Goal: Information Seeking & Learning: Learn about a topic

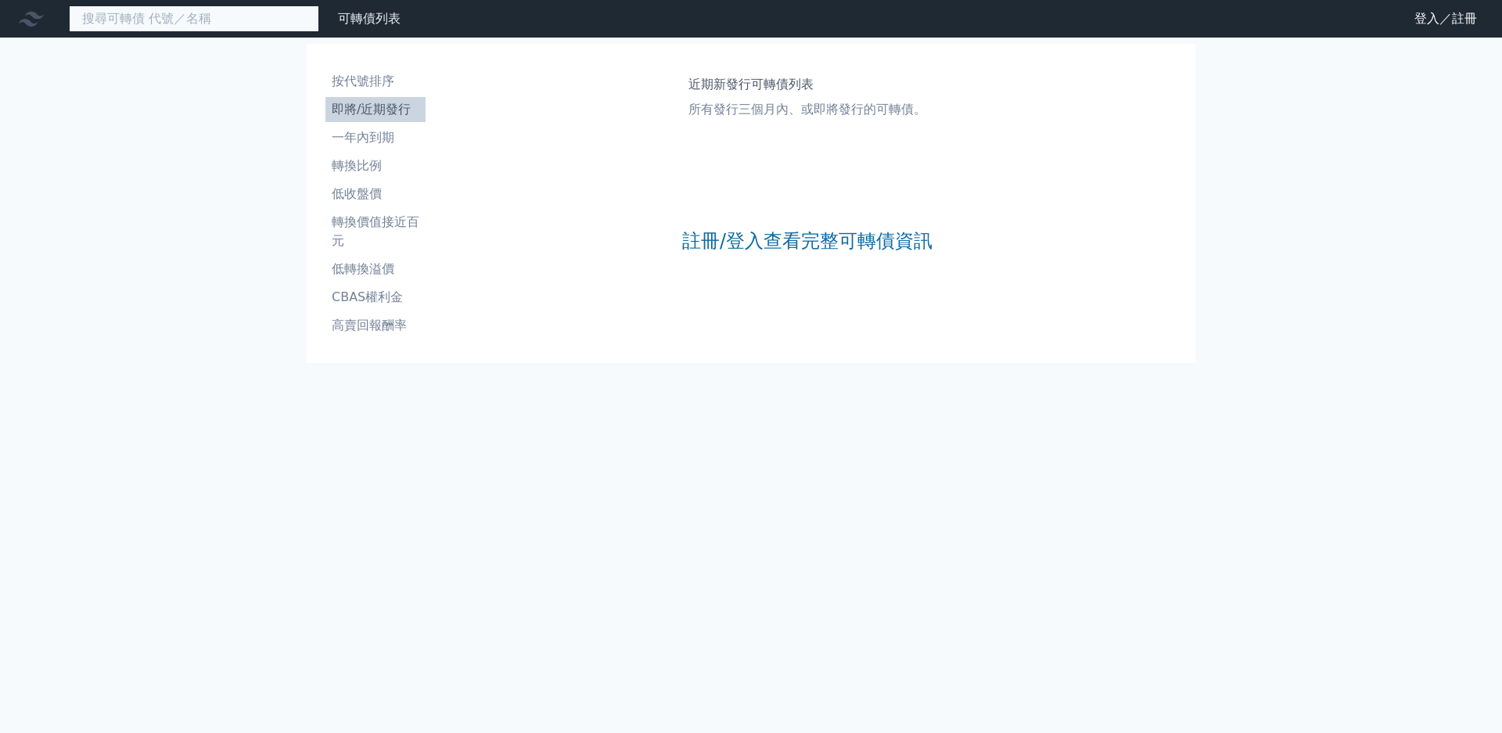
click at [175, 17] on input at bounding box center [194, 18] width 250 height 27
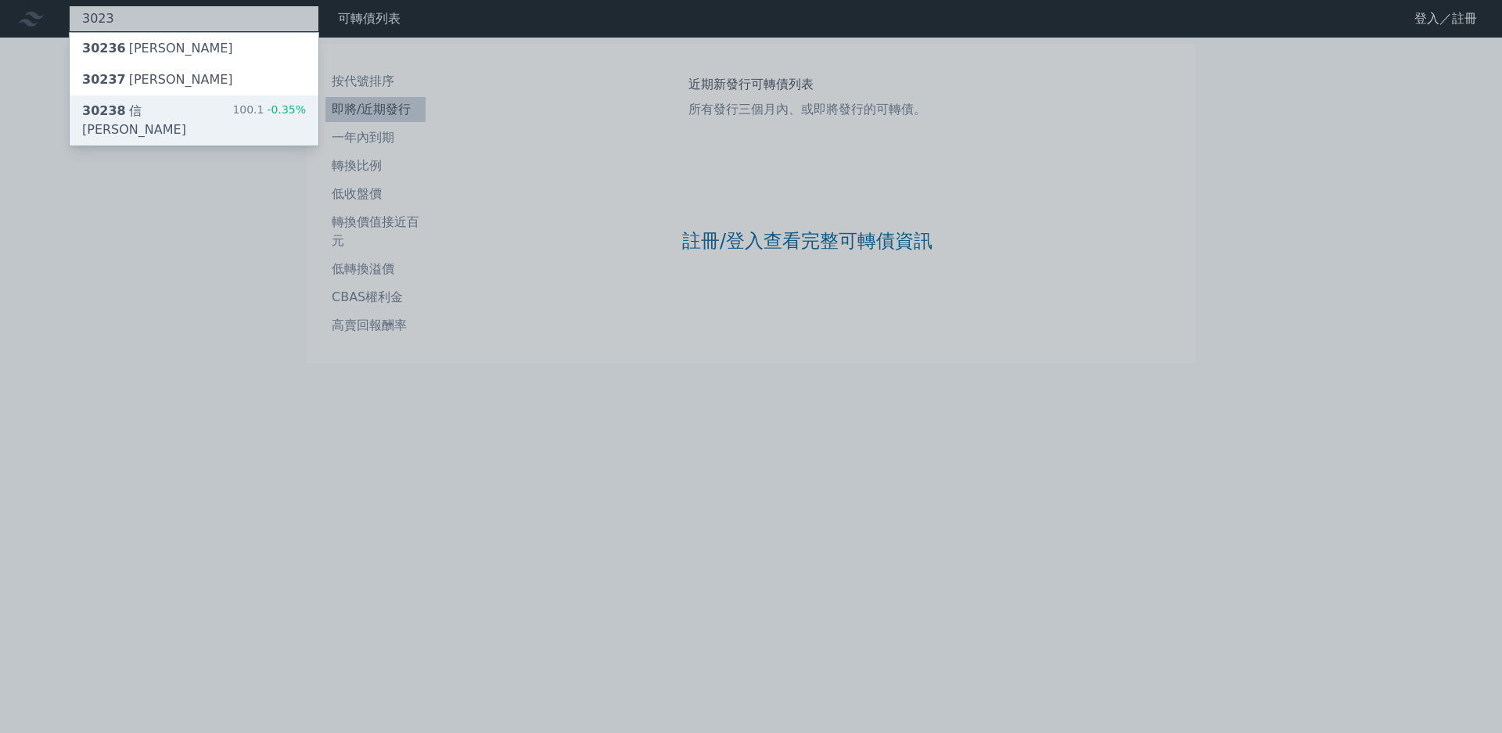
type input "3023"
click at [232, 102] on div "100.1 -0.35%" at bounding box center [269, 121] width 74 height 38
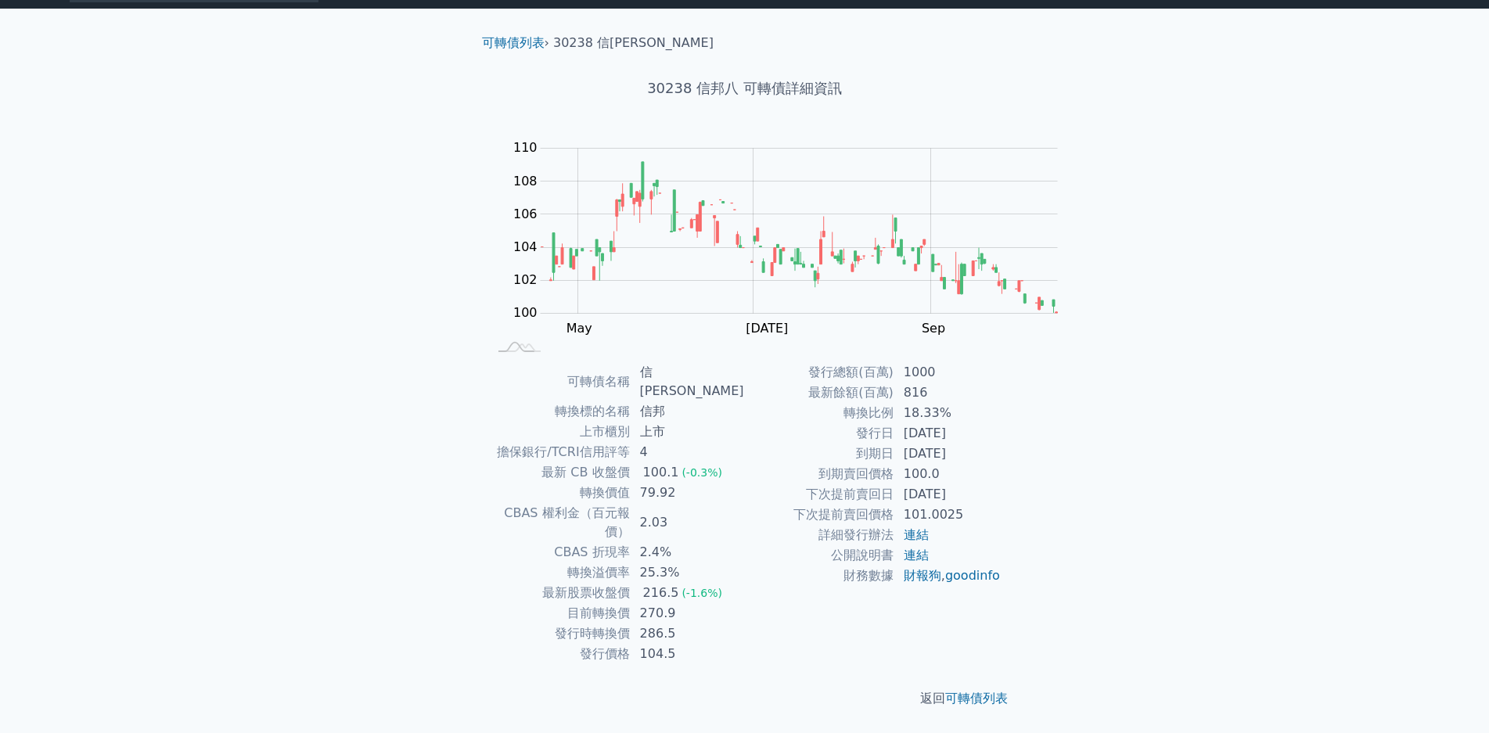
scroll to position [148, 0]
drag, startPoint x: 760, startPoint y: 549, endPoint x: 853, endPoint y: 551, distance: 93.1
click at [894, 464] on td "[DATE]" at bounding box center [947, 454] width 107 height 20
drag, startPoint x: 749, startPoint y: 535, endPoint x: 839, endPoint y: 537, distance: 89.2
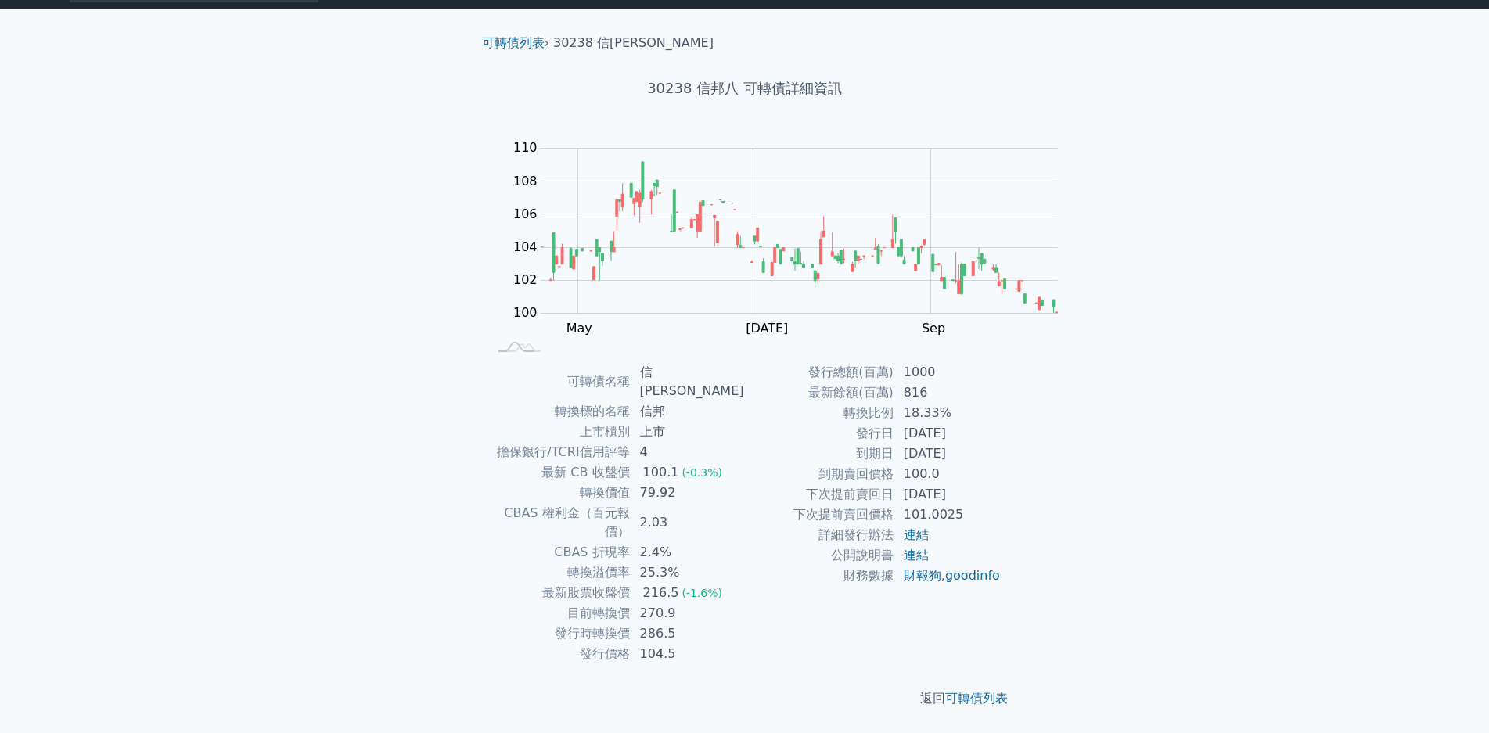
click at [894, 444] on td "[DATE]" at bounding box center [947, 433] width 107 height 20
drag, startPoint x: 769, startPoint y: 570, endPoint x: 793, endPoint y: 567, distance: 24.4
click at [894, 484] on td "100.0" at bounding box center [947, 474] width 107 height 20
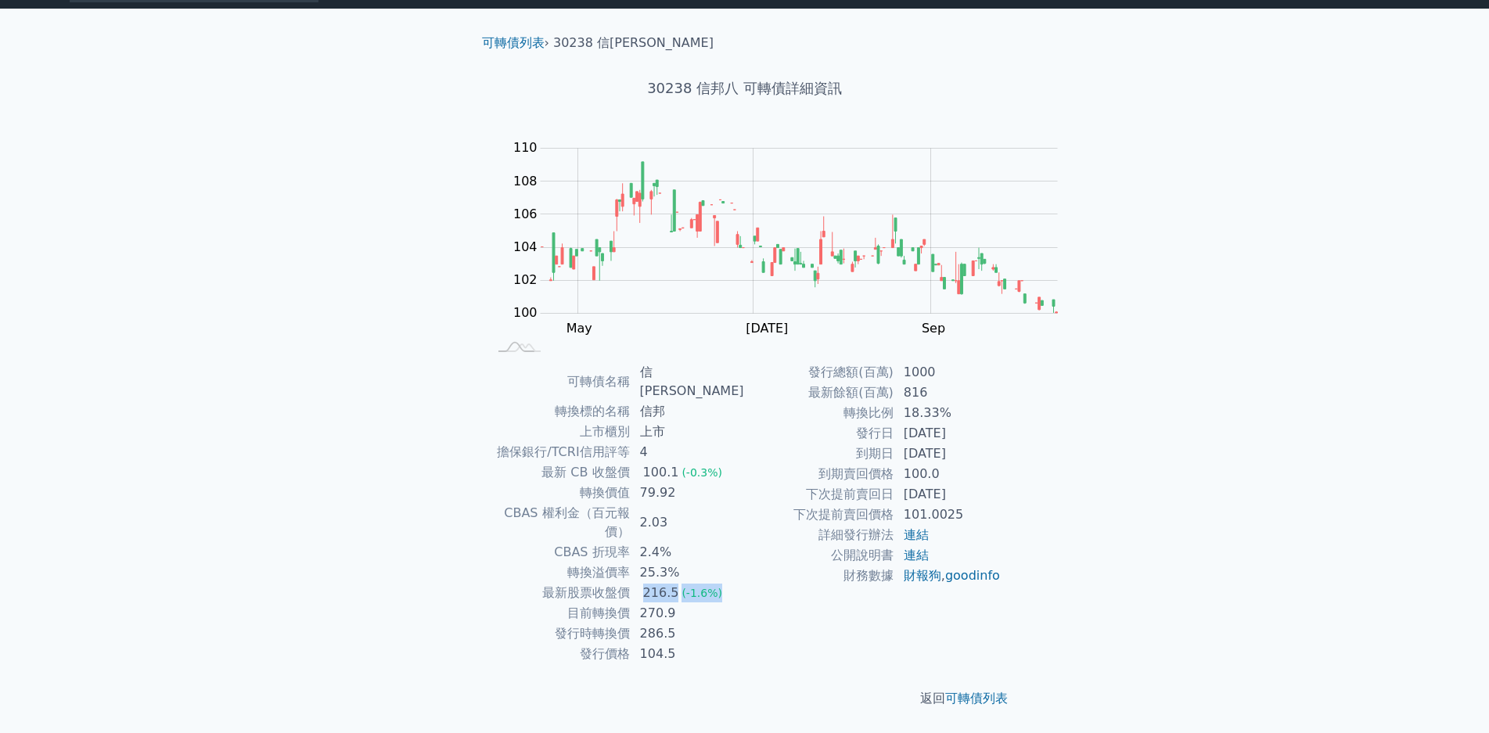
drag, startPoint x: 757, startPoint y: 408, endPoint x: 839, endPoint y: 406, distance: 82.1
click at [745, 583] on td "216.5 (-1.6%)" at bounding box center [687, 593] width 114 height 20
drag, startPoint x: 751, startPoint y: 401, endPoint x: 848, endPoint y: 399, distance: 97.0
click at [745, 399] on tbody "可轉債名稱 信邦八 轉換標的名稱 信邦 上市櫃別 上市 擔保銀行/TCRI信用評等 4 最新 CB 收盤價 100.1 (-0.3%) 轉換價值 79.92 …" at bounding box center [616, 513] width 257 height 302
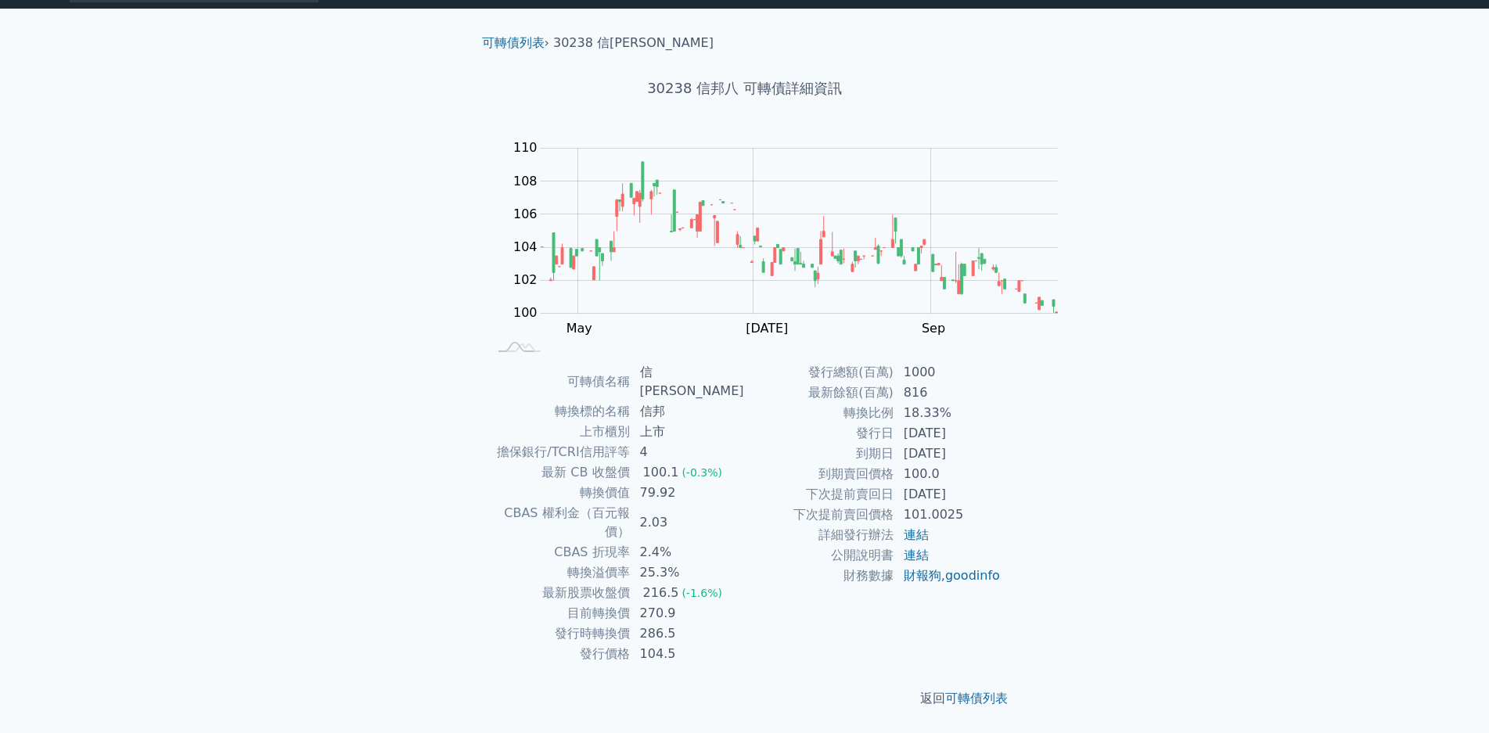
click at [745, 583] on td "216.5 (-1.6%)" at bounding box center [687, 593] width 114 height 20
drag, startPoint x: 669, startPoint y: 399, endPoint x: 839, endPoint y: 415, distance: 171.3
click at [745, 415] on tbody "可轉債名稱 信邦八 轉換標的名稱 信邦 上市櫃別 上市 擔保銀行/TCRI信用評等 4 最新 CB 收盤價 100.1 (-0.3%) 轉換價值 79.92 …" at bounding box center [616, 513] width 257 height 302
click at [745, 583] on td "216.5 (-1.6%)" at bounding box center [687, 593] width 114 height 20
drag, startPoint x: 710, startPoint y: 407, endPoint x: 769, endPoint y: 407, distance: 58.7
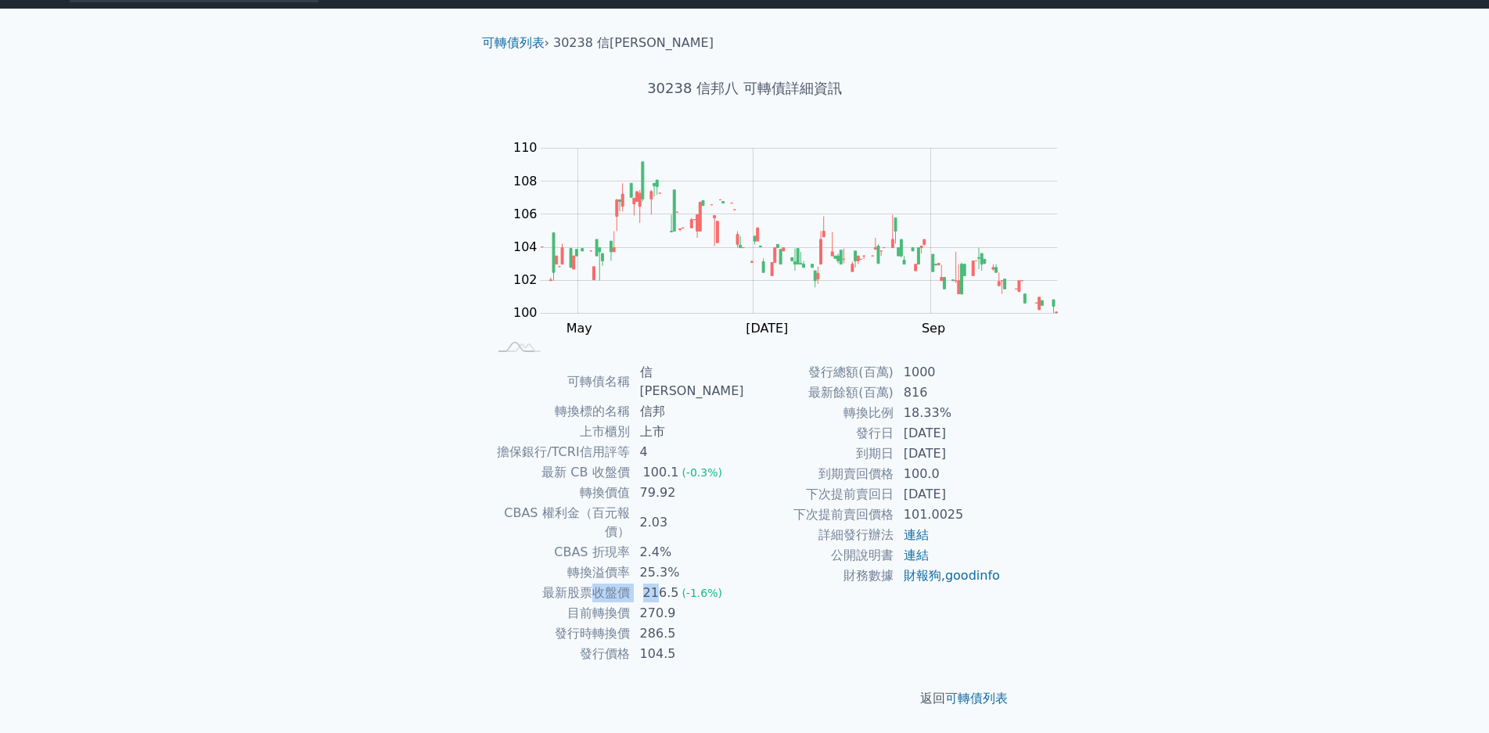
click at [745, 583] on tr "最新股票收盤價 216.5 (-1.6%)" at bounding box center [616, 593] width 257 height 20
click at [745, 623] on td "286.5" at bounding box center [687, 633] width 114 height 20
